Goal: Task Accomplishment & Management: Use online tool/utility

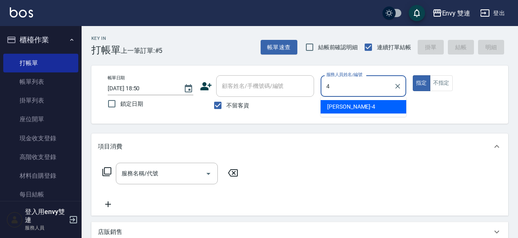
type input "[PERSON_NAME]-4"
type button "true"
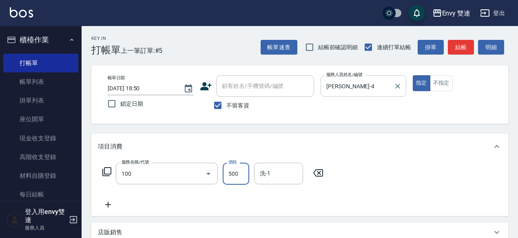
type input "洗＋剪(100)"
type input "600"
click at [461, 48] on button "結帳" at bounding box center [461, 47] width 26 height 15
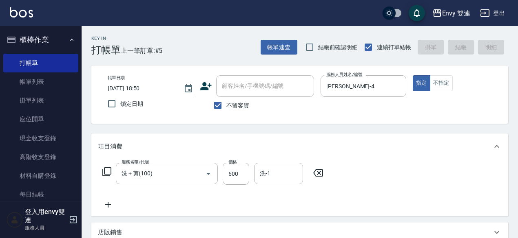
type input "[DATE] 19:44"
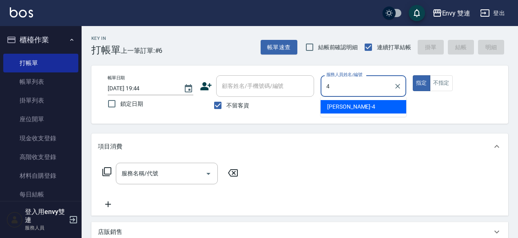
type input "[PERSON_NAME]-4"
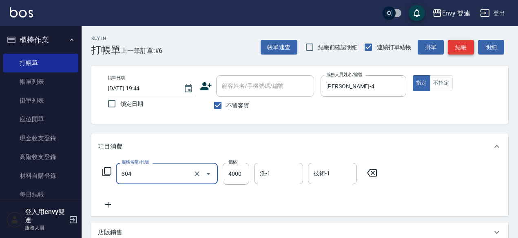
type input "縮毛矯正 (304)"
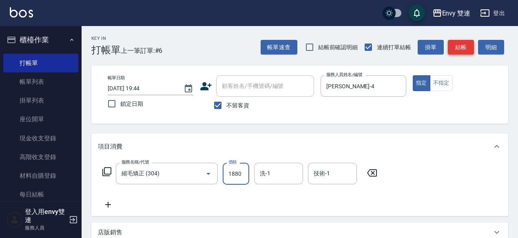
type input "1880"
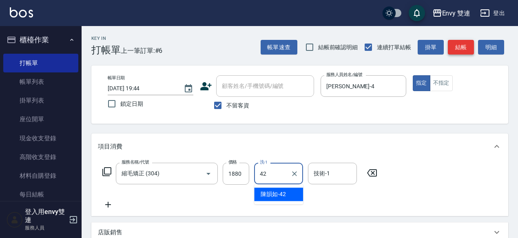
type input "[PERSON_NAME]-42"
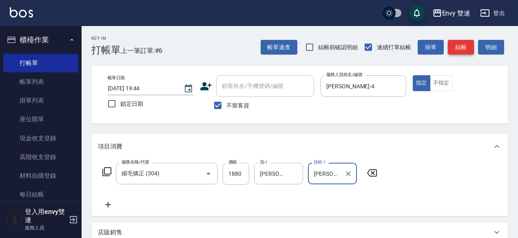
type input "[PERSON_NAME]-42"
click at [461, 48] on button "結帳" at bounding box center [461, 47] width 26 height 15
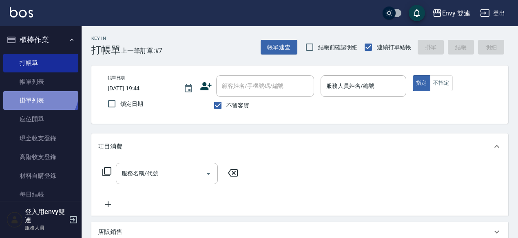
click at [34, 91] on link "掛單列表" at bounding box center [40, 100] width 75 height 19
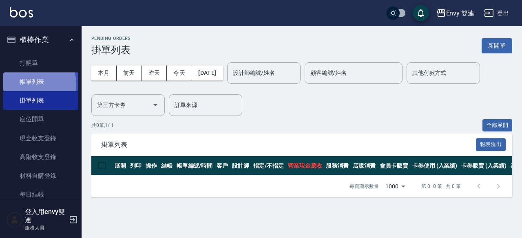
click at [34, 84] on link "帳單列表" at bounding box center [40, 82] width 75 height 19
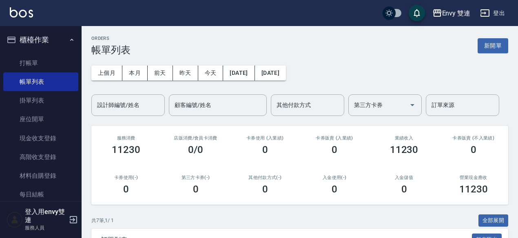
scroll to position [205, 0]
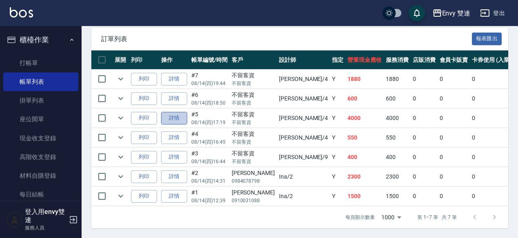
click at [177, 115] on link "詳情" at bounding box center [174, 118] width 26 height 13
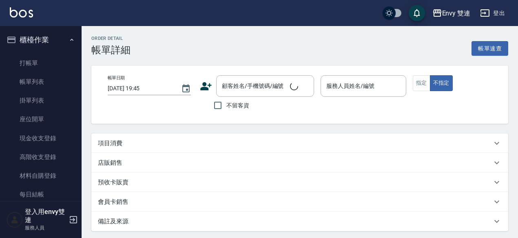
type input "[DATE] 17:19"
checkbox input "true"
type input "[PERSON_NAME]-4"
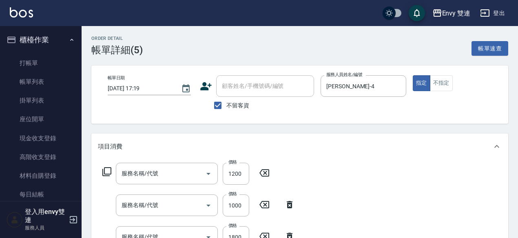
type input "日本結構二段式(503)"
type input "染髮(401)"
type input "水質感熱塑燙(302)"
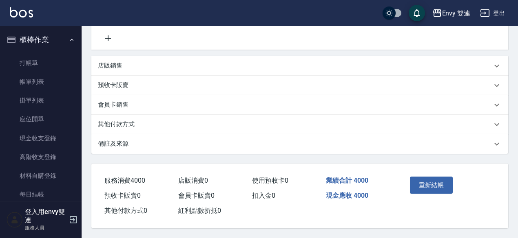
scroll to position [232, 0]
click at [428, 192] on button "重新結帳" at bounding box center [431, 185] width 43 height 17
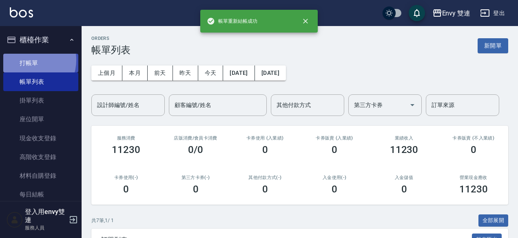
click at [29, 60] on link "打帳單" at bounding box center [40, 63] width 75 height 19
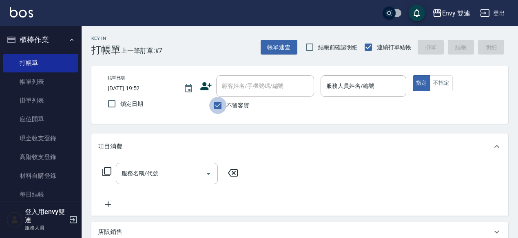
click at [212, 102] on input "不留客資" at bounding box center [217, 105] width 17 height 17
checkbox input "false"
click at [202, 84] on icon at bounding box center [206, 86] width 12 height 12
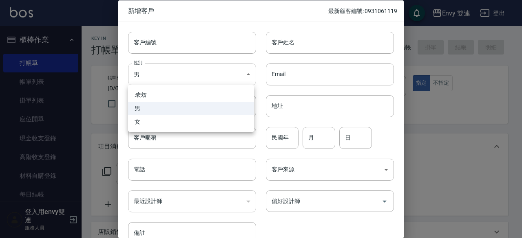
click at [182, 75] on body "Envy 雙連 登出 櫃檯作業 打帳單 帳單列表 掛單列表 座位開單 現金收支登錄 高階收支登錄 材料自購登錄 每日結帳 排班表 掃碼打卡 預約管理 預約管理…" at bounding box center [261, 214] width 522 height 428
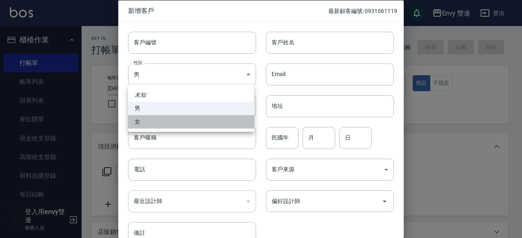
click at [175, 117] on li "女" at bounding box center [191, 121] width 126 height 13
type input "[DEMOGRAPHIC_DATA]"
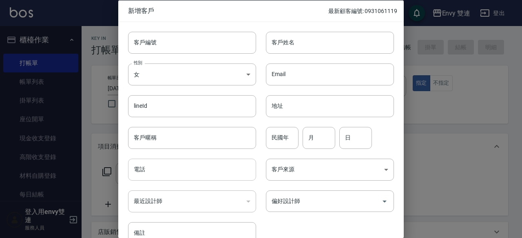
click at [161, 173] on input "電話" at bounding box center [192, 170] width 128 height 22
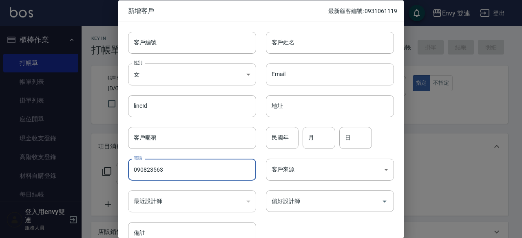
click at [148, 172] on input "090823563" at bounding box center [192, 170] width 128 height 22
type input "0908023563"
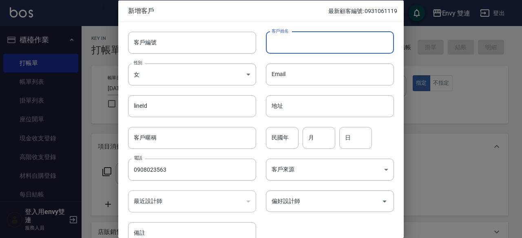
click at [296, 37] on input "客戶姓名" at bounding box center [330, 42] width 128 height 22
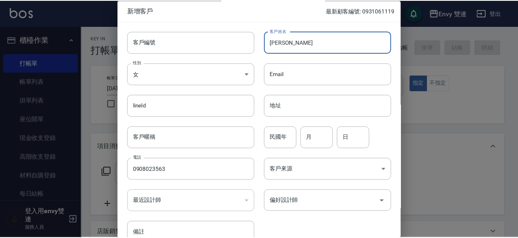
scroll to position [44, 0]
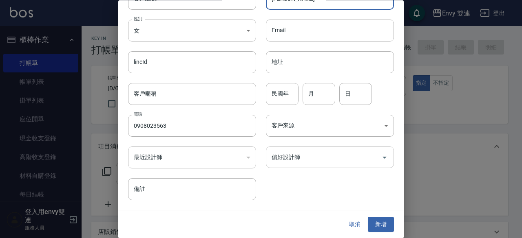
type input "[PERSON_NAME]"
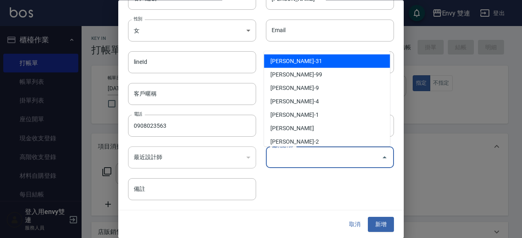
click at [312, 161] on input "偏好設計師" at bounding box center [323, 158] width 108 height 14
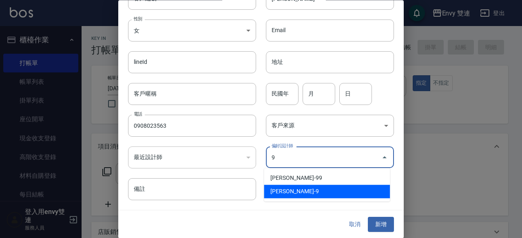
type input "高珮綺"
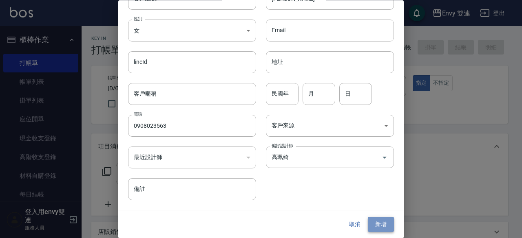
click at [381, 223] on button "新增" at bounding box center [381, 225] width 26 height 15
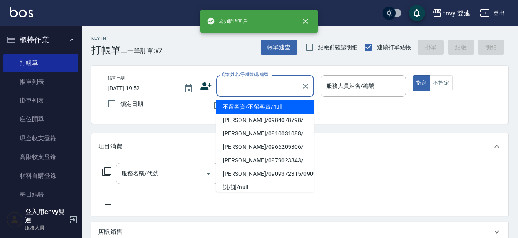
click at [267, 88] on input "顧客姓名/手機號碼/編號" at bounding box center [259, 86] width 78 height 14
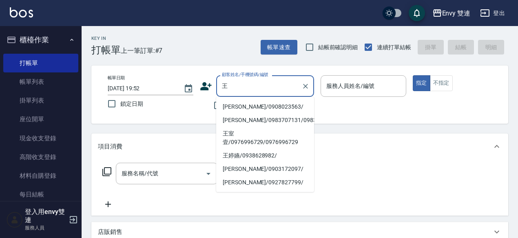
click at [255, 102] on li "[PERSON_NAME]/0908023563/" at bounding box center [265, 106] width 98 height 13
type input "[PERSON_NAME]/0908023563/"
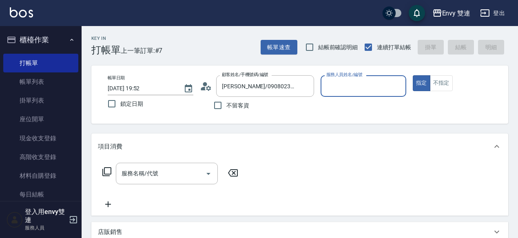
type input "Zoe-9"
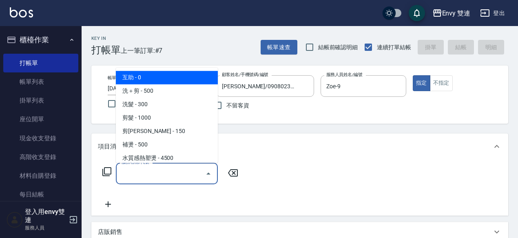
click at [155, 180] on input "服務名稱/代號" at bounding box center [160, 174] width 82 height 14
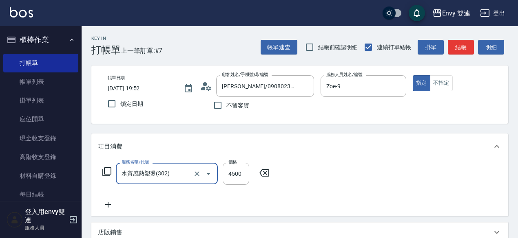
type input "水質感熱塑燙(302)"
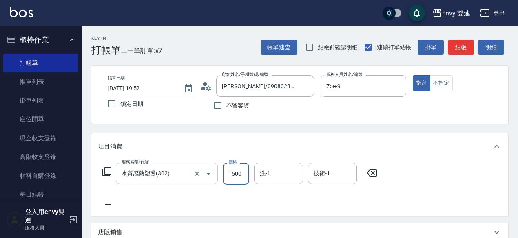
type input "1500"
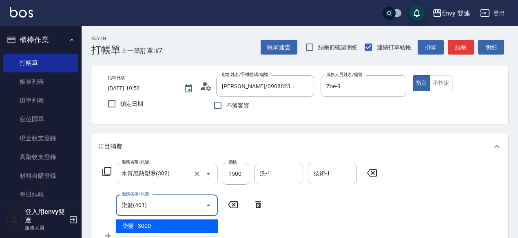
type input "染髮(401)"
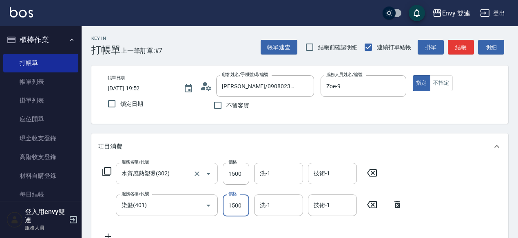
type input "1500"
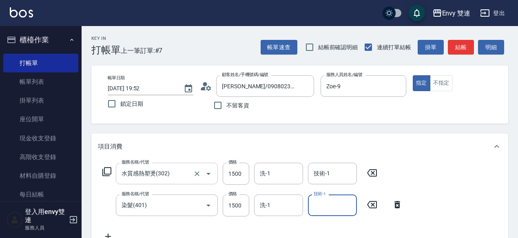
scroll to position [6, 0]
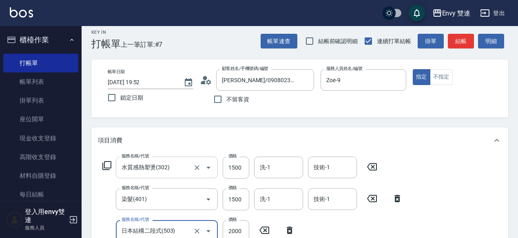
type input "日本結構二段式(503)"
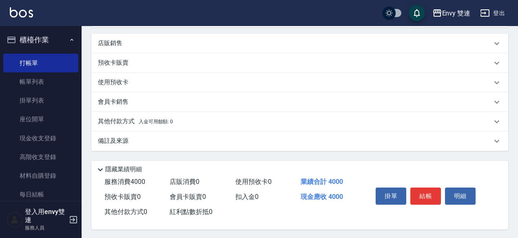
scroll to position [257, 0]
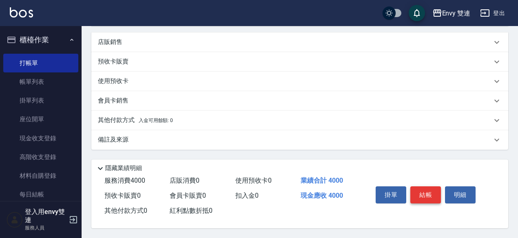
type input "1000"
click at [418, 191] on button "結帳" at bounding box center [425, 195] width 31 height 17
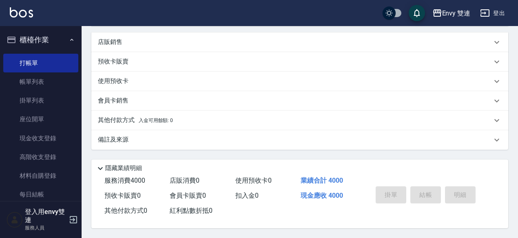
type input "[DATE] 19:57"
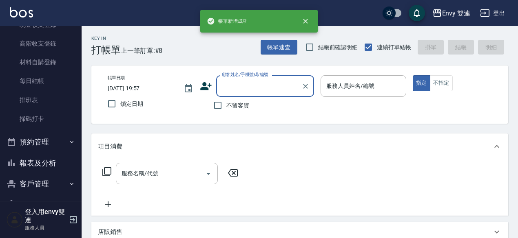
scroll to position [114, 0]
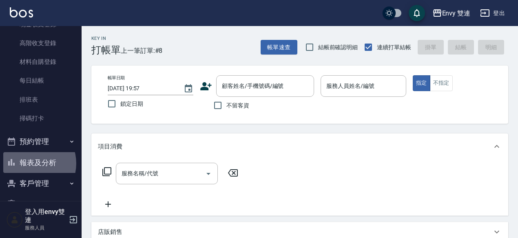
click at [30, 163] on button "報表及分析" at bounding box center [40, 162] width 75 height 21
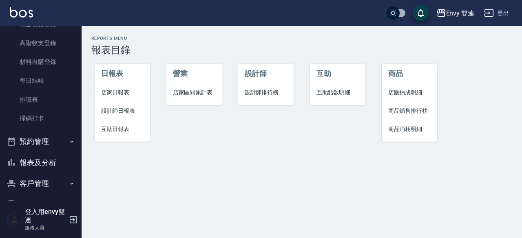
click at [138, 110] on span "設計師日報表" at bounding box center [122, 111] width 43 height 9
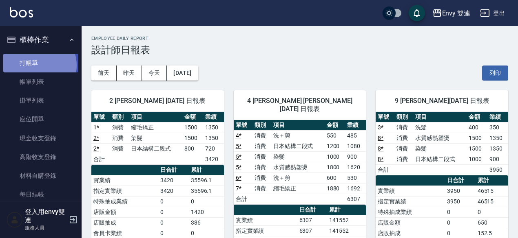
click at [36, 65] on link "打帳單" at bounding box center [40, 63] width 75 height 19
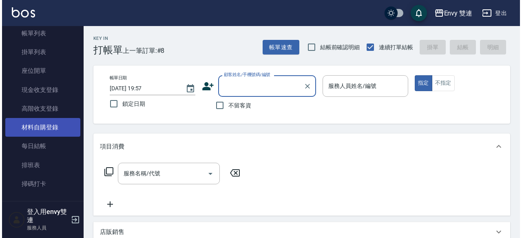
scroll to position [60, 0]
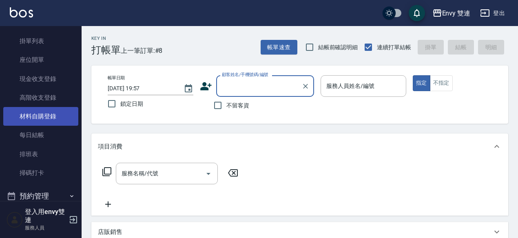
click at [35, 177] on link "掃碼打卡" at bounding box center [40, 173] width 75 height 19
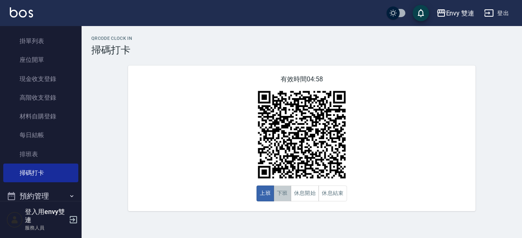
click at [285, 192] on button "下班" at bounding box center [283, 194] width 18 height 16
